Goal: Task Accomplishment & Management: Use online tool/utility

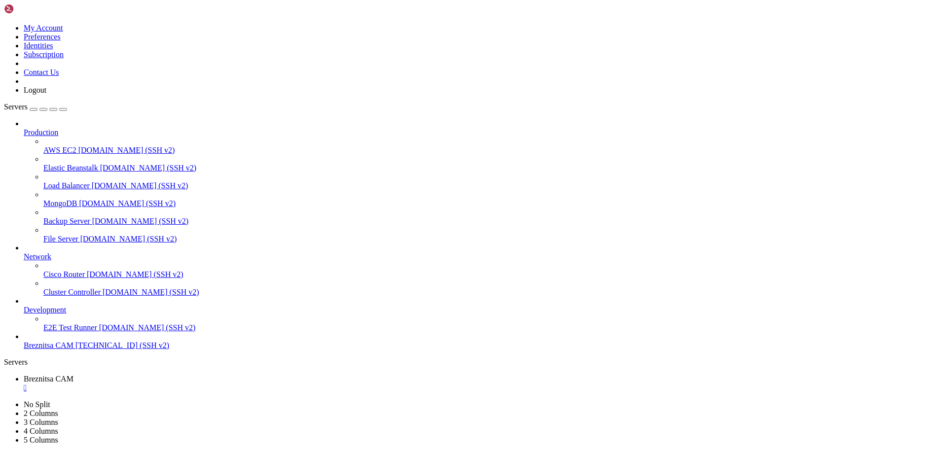
click at [75, 350] on span "[TECHNICAL_ID] (SSH v2)" at bounding box center [122, 345] width 94 height 8
drag, startPoint x: 243, startPoint y: 673, endPoint x: 197, endPoint y: 718, distance: 64.9
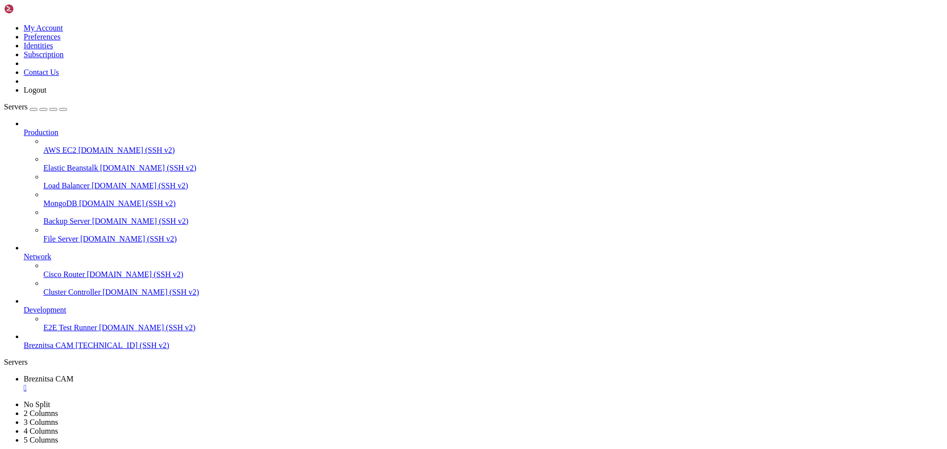
drag, startPoint x: 34, startPoint y: 686, endPoint x: 20, endPoint y: 702, distance: 21.7
drag, startPoint x: 35, startPoint y: 819, endPoint x: 116, endPoint y: 836, distance: 83.3
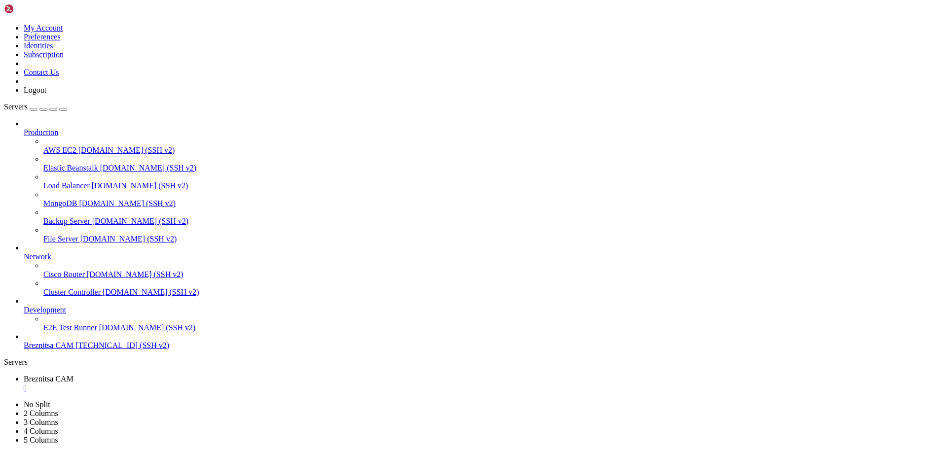
drag, startPoint x: 165, startPoint y: 772, endPoint x: 135, endPoint y: 802, distance: 42.9
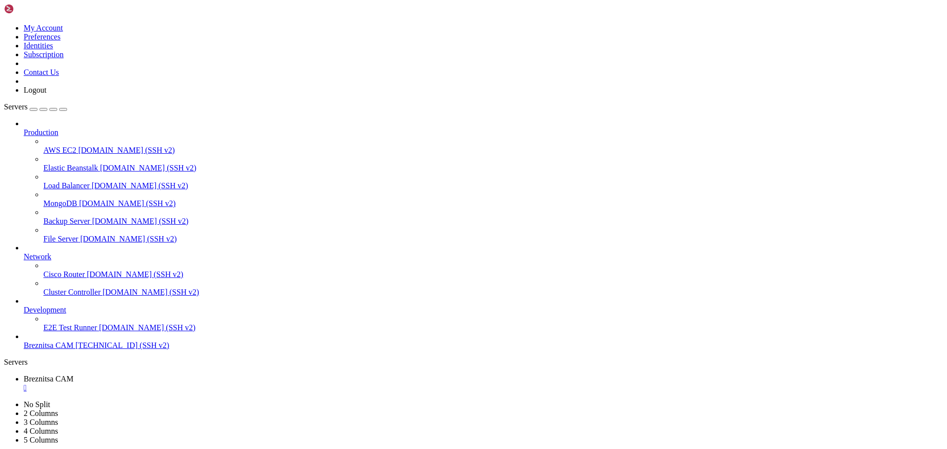
drag, startPoint x: 283, startPoint y: 734, endPoint x: 241, endPoint y: 758, distance: 48.1
drag, startPoint x: 283, startPoint y: 766, endPoint x: 264, endPoint y: 772, distance: 19.2
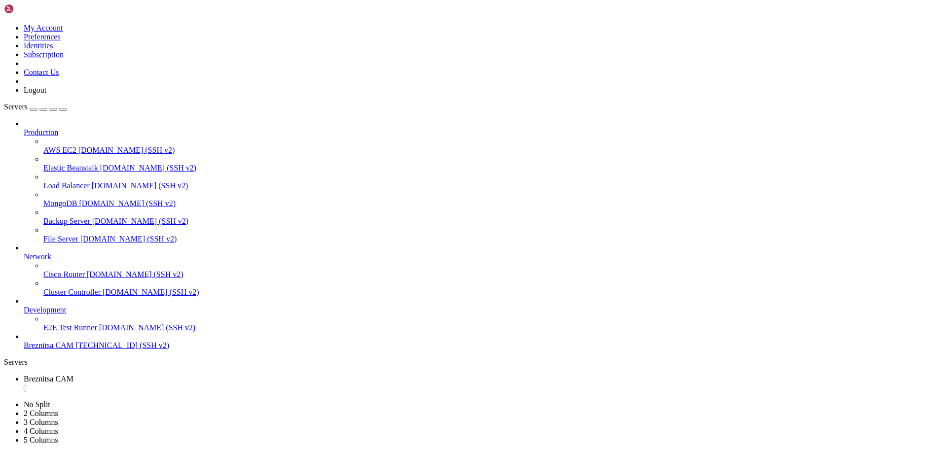
drag, startPoint x: 301, startPoint y: 725, endPoint x: 259, endPoint y: 732, distance: 42.4
drag, startPoint x: 5, startPoint y: 641, endPoint x: 83, endPoint y: 764, distance: 145.6
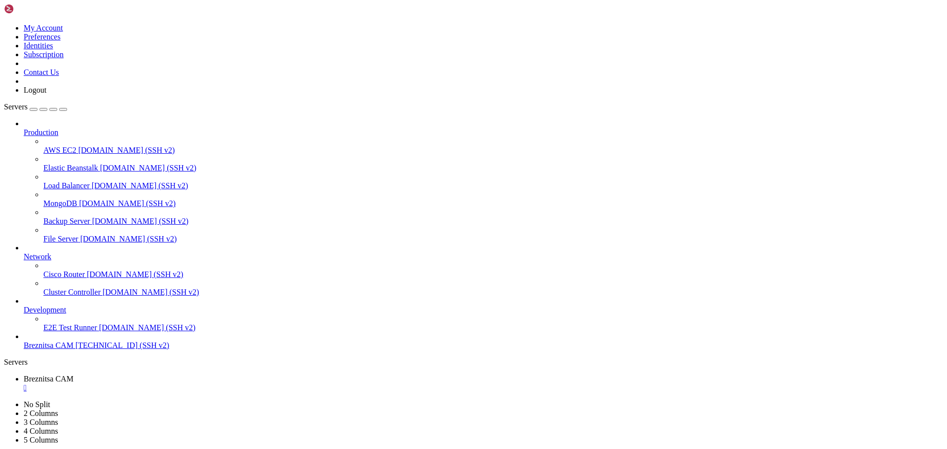
drag, startPoint x: 9, startPoint y: 641, endPoint x: 86, endPoint y: 909, distance: 278.5
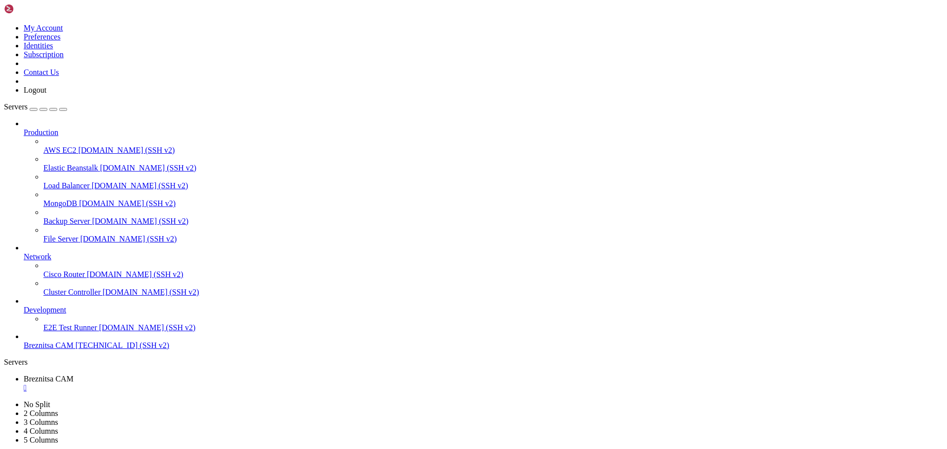
scroll to position [629, 0]
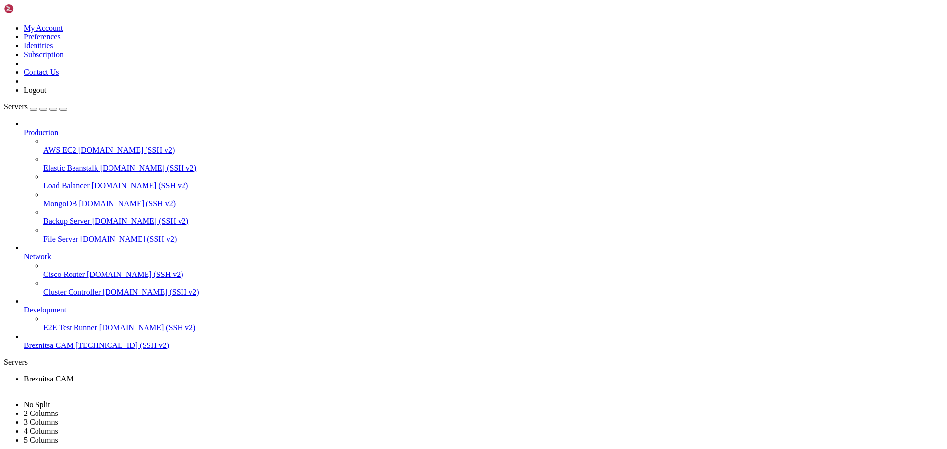
drag, startPoint x: 35, startPoint y: 690, endPoint x: 26, endPoint y: 693, distance: 9.1
drag, startPoint x: 35, startPoint y: 604, endPoint x: 26, endPoint y: 609, distance: 10.7
